Goal: Information Seeking & Learning: Learn about a topic

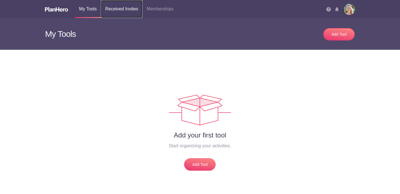
click at [121, 10] on link "Received Invites" at bounding box center [121, 9] width 41 height 18
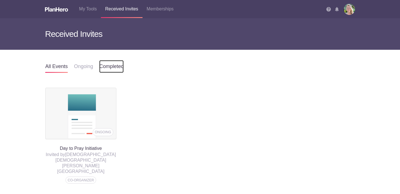
click at [108, 66] on link "Completed" at bounding box center [111, 66] width 24 height 13
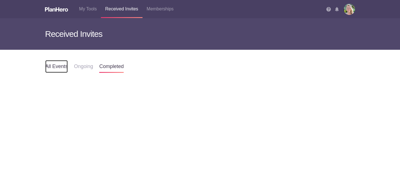
click at [62, 65] on link "All events" at bounding box center [56, 66] width 22 height 13
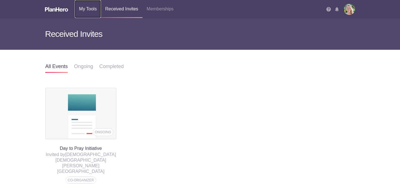
click at [88, 9] on link "My Tools" at bounding box center [88, 9] width 26 height 18
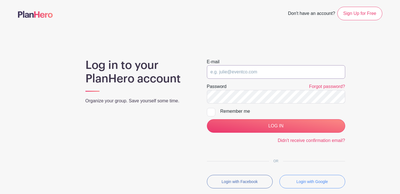
click at [289, 71] on input "email" at bounding box center [276, 71] width 138 height 13
click at [285, 72] on input "email" at bounding box center [276, 71] width 138 height 13
click at [256, 36] on main "Don't have an account? Sign Up for Free Log in to your PlanHero account Organiz…" at bounding box center [200, 114] width 400 height 228
type input "carrieb@ctk.church"
click at [262, 78] on input "carrieb@ctk.church" at bounding box center [276, 71] width 138 height 13
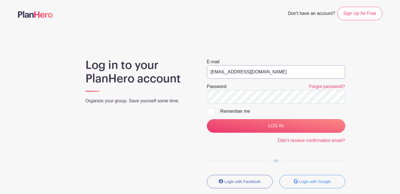
click at [263, 76] on input "carrieb@ctk.church" at bounding box center [276, 71] width 138 height 13
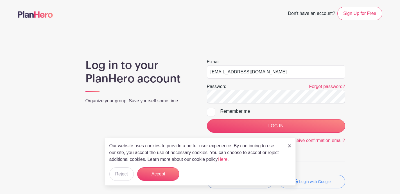
click at [254, 19] on div "Don't have an account? Sign Up for Free" at bounding box center [200, 13] width 371 height 13
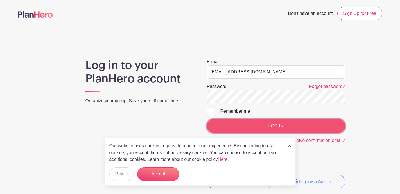
click at [237, 130] on input "LOG IN" at bounding box center [276, 125] width 138 height 13
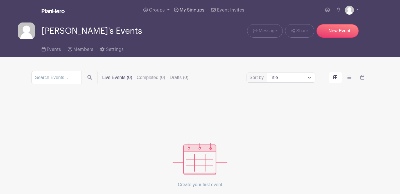
click at [187, 9] on span "My Signups" at bounding box center [192, 10] width 25 height 4
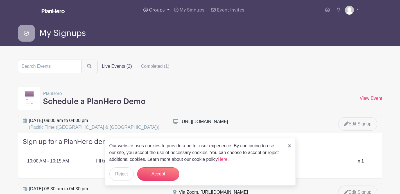
click at [164, 11] on span "Groups" at bounding box center [157, 10] width 16 height 4
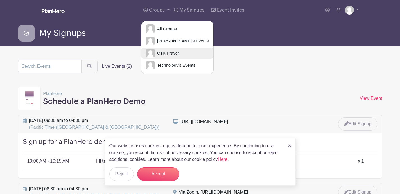
click at [161, 53] on span "CTK Prayer" at bounding box center [167, 53] width 24 height 6
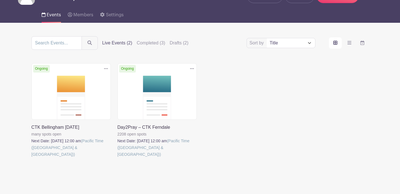
scroll to position [35, 0]
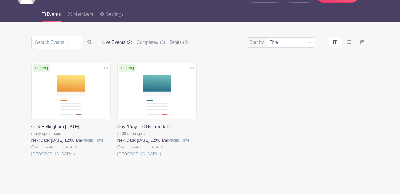
click at [117, 157] on link at bounding box center [117, 157] width 0 height 0
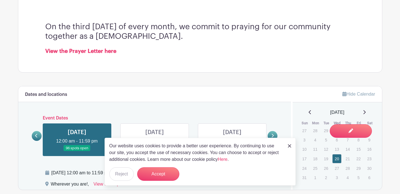
scroll to position [178, 0]
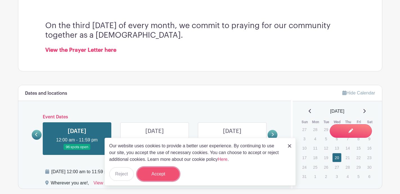
click at [152, 175] on button "Accept" at bounding box center [158, 173] width 42 height 13
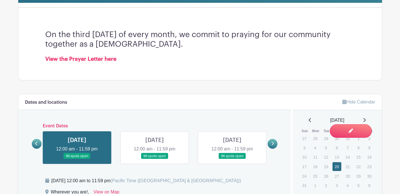
scroll to position [171, 0]
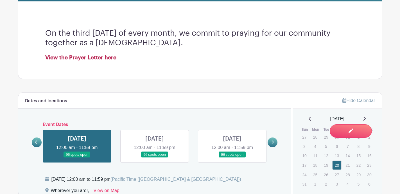
click at [69, 58] on strong "View the Prayer Letter here" at bounding box center [80, 57] width 71 height 5
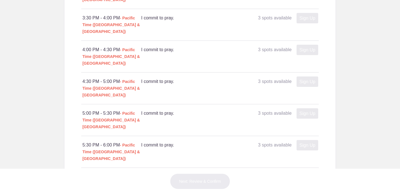
scroll to position [1907, 0]
